Goal: Use online tool/utility

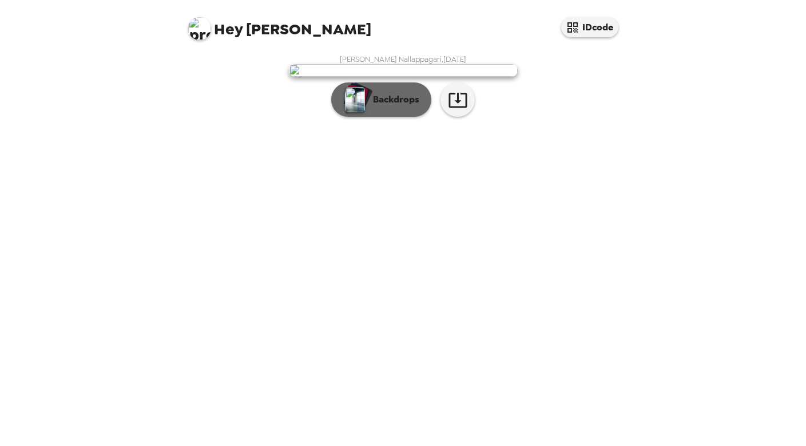
click at [351, 112] on img "button" at bounding box center [355, 99] width 20 height 25
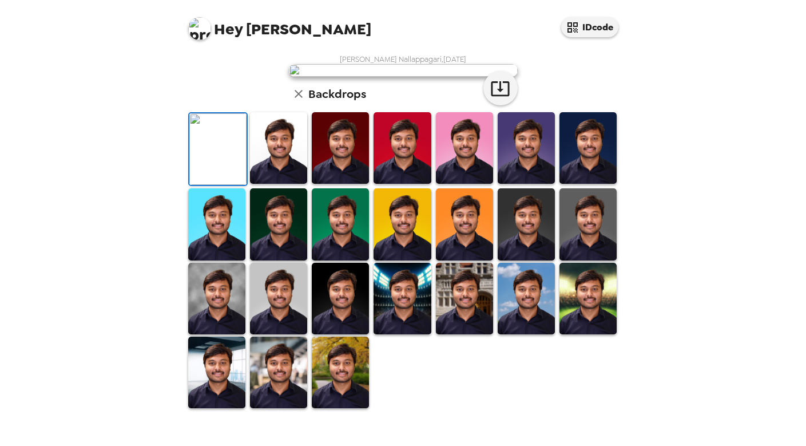
scroll to position [148, 0]
click at [270, 184] on img at bounding box center [278, 148] width 57 height 72
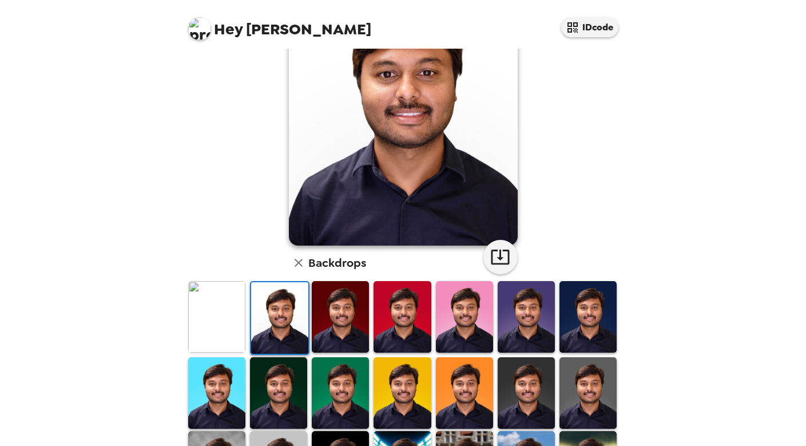
scroll to position [92, 0]
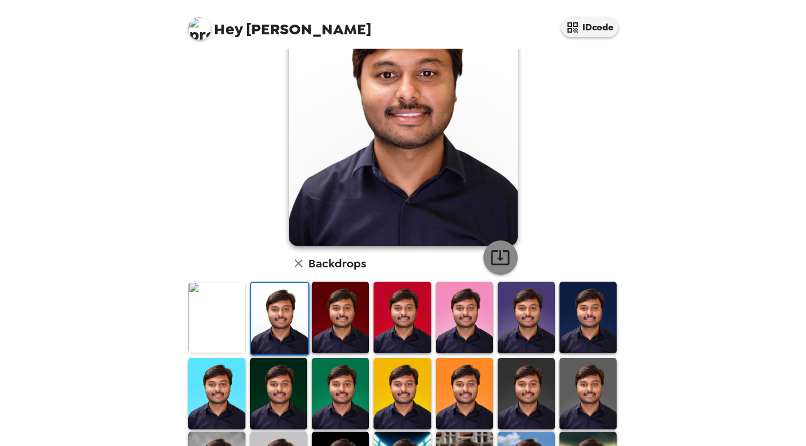
click at [508, 252] on icon "button" at bounding box center [500, 257] width 20 height 20
